Goal: Task Accomplishment & Management: Manage account settings

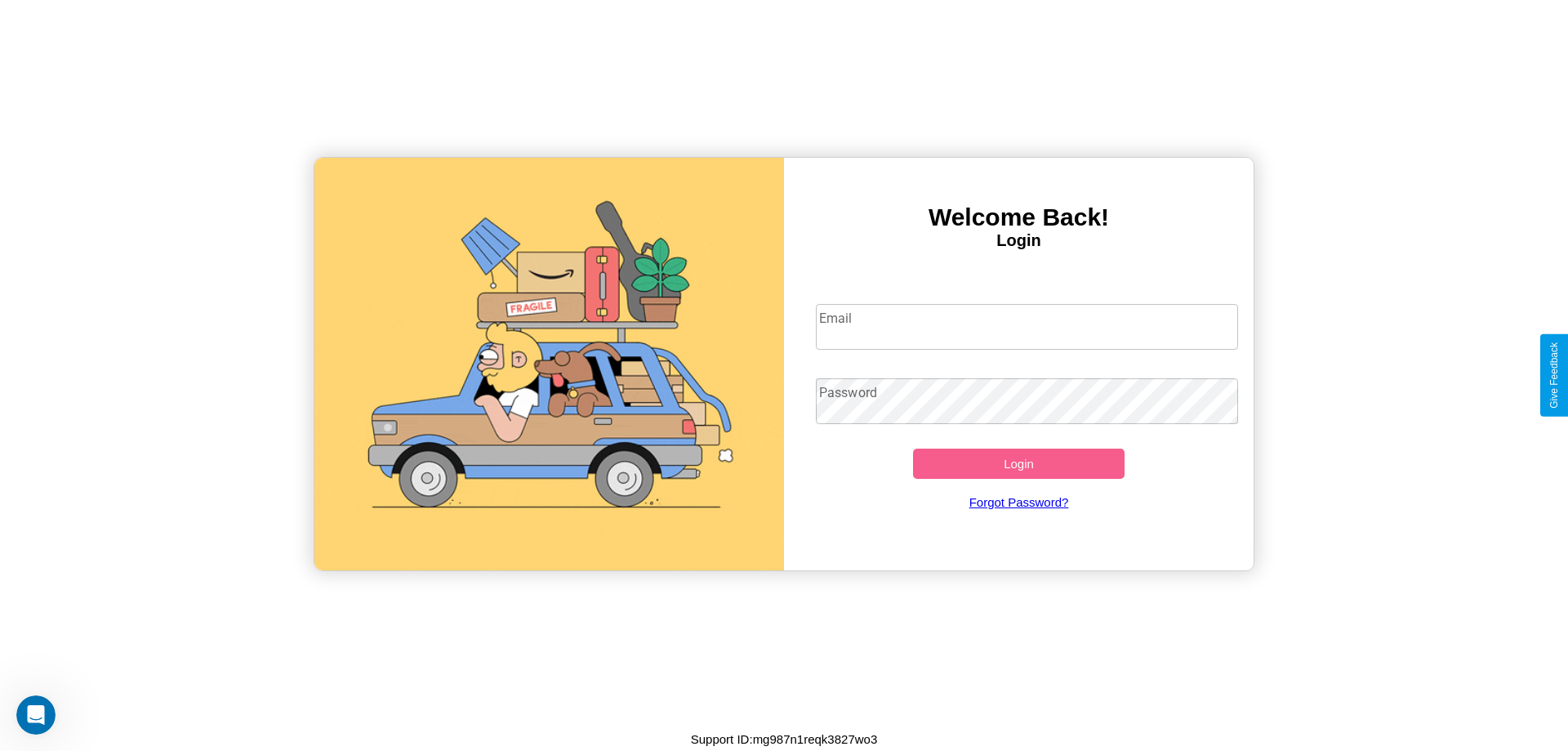
click at [1027, 326] on input "Email" at bounding box center [1027, 327] width 423 height 45
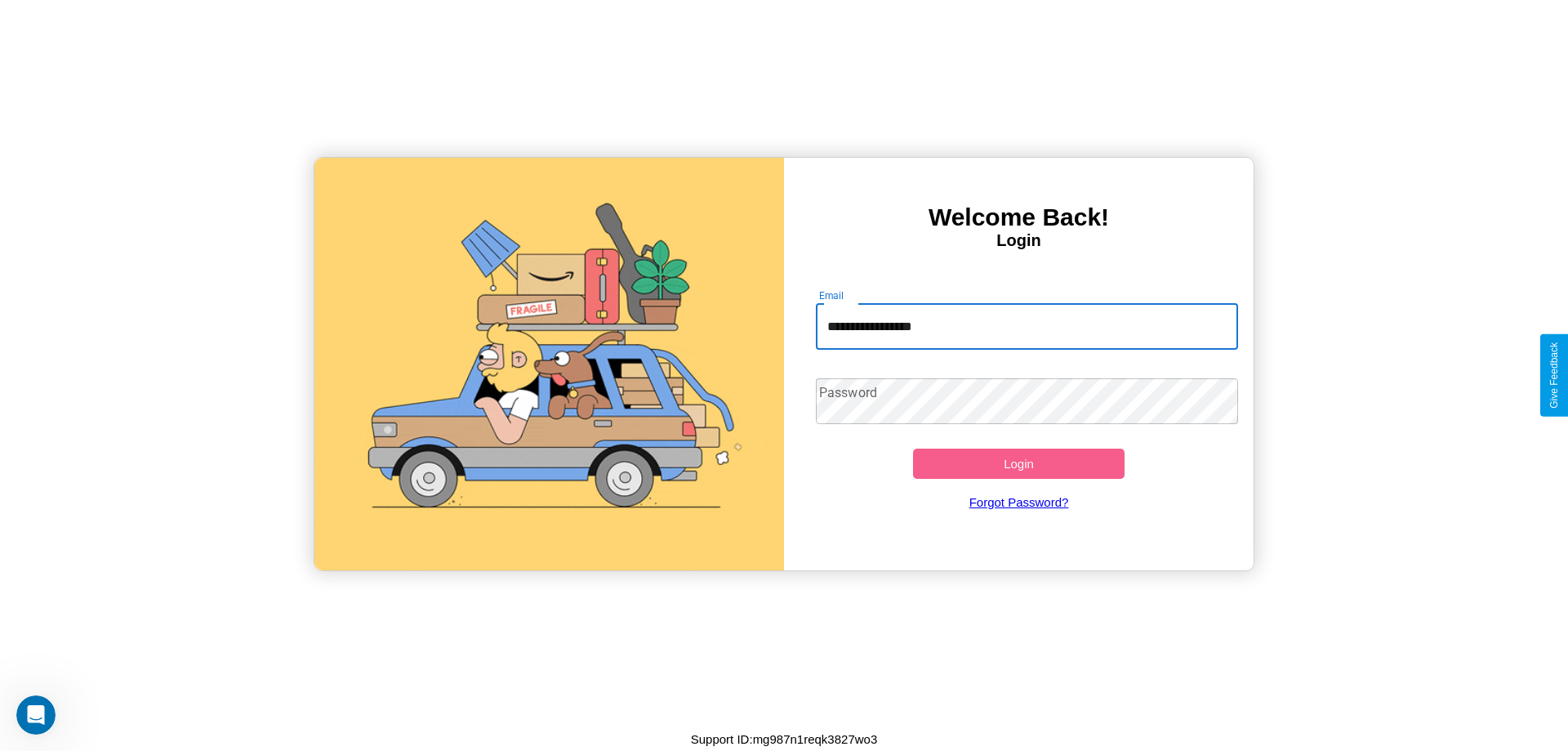
type input "**********"
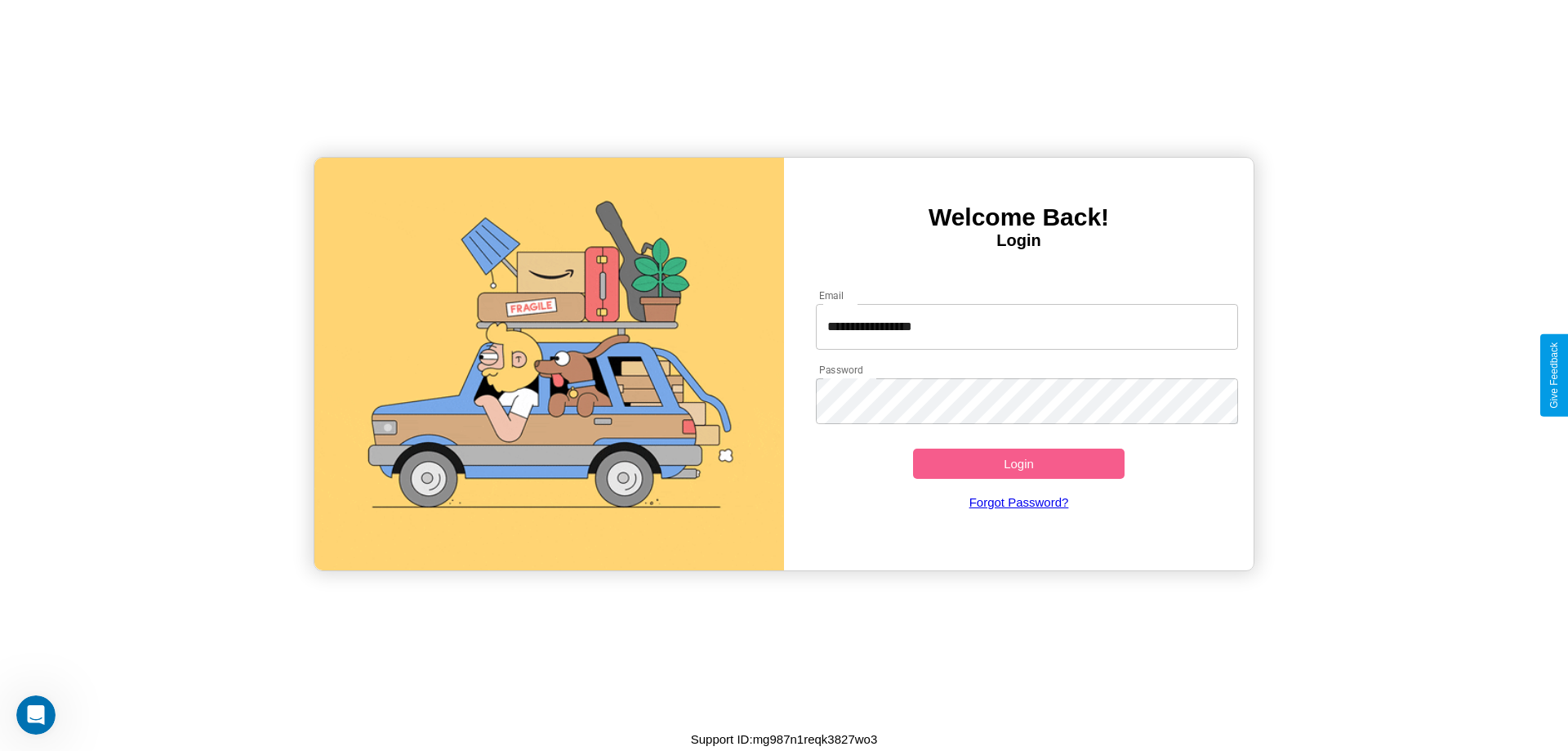
click at [1018, 463] on button "Login" at bounding box center [1018, 464] width 211 height 30
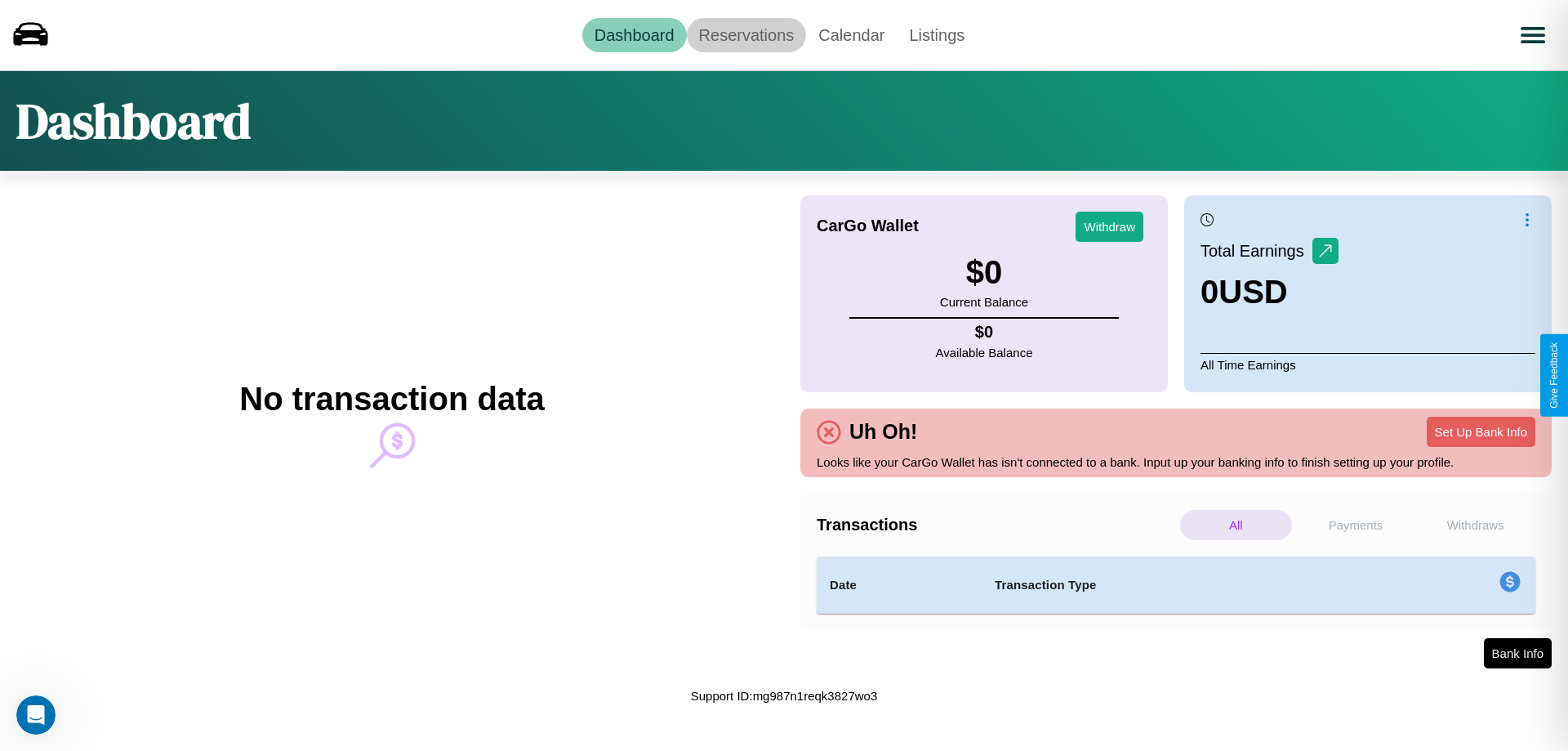
click at [746, 35] on link "Reservations" at bounding box center [747, 35] width 120 height 35
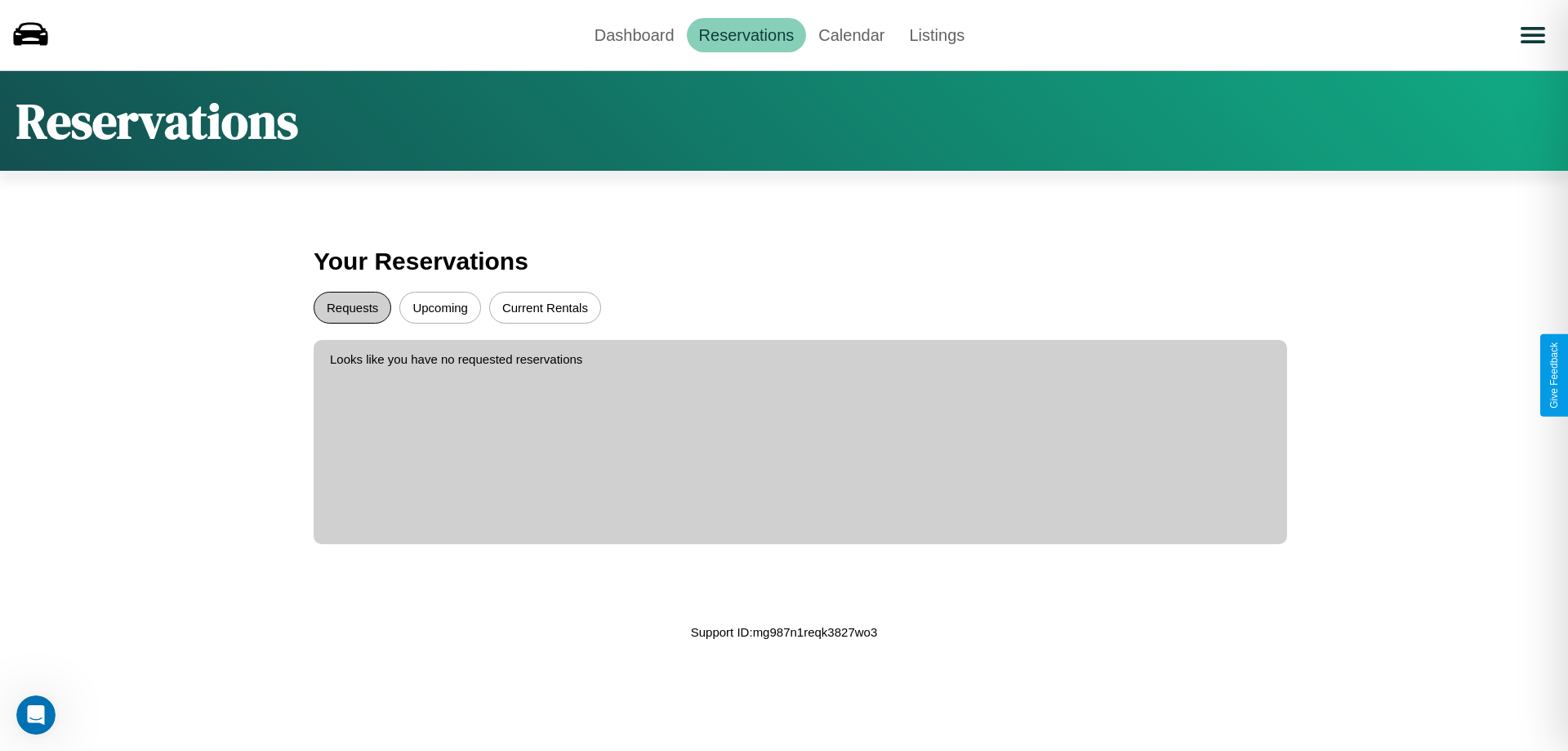
click at [352, 307] on button "Requests" at bounding box center [353, 307] width 77 height 32
click at [545, 307] on button "Current Rentals" at bounding box center [545, 307] width 112 height 32
click at [440, 307] on button "Upcoming" at bounding box center [439, 307] width 82 height 32
